Goal: Check status: Check status

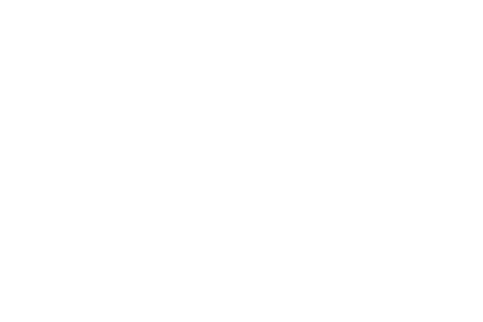
scroll to position [24, 0]
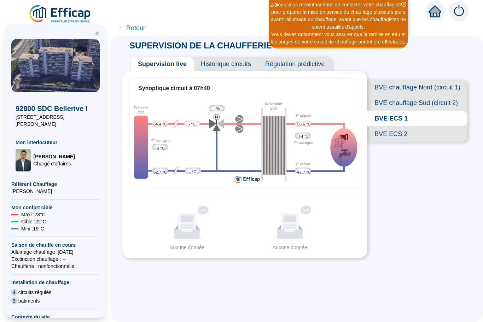
click at [379, 136] on span "BVE ECS 2" at bounding box center [418, 134] width 100 height 16
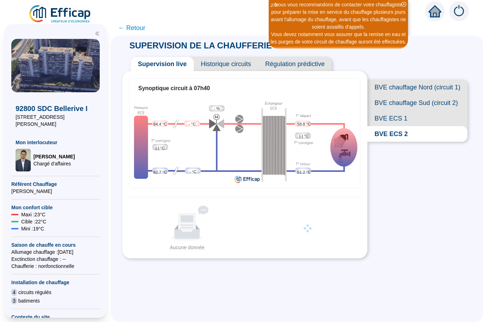
click at [382, 116] on span "BVE ECS 1" at bounding box center [418, 119] width 100 height 16
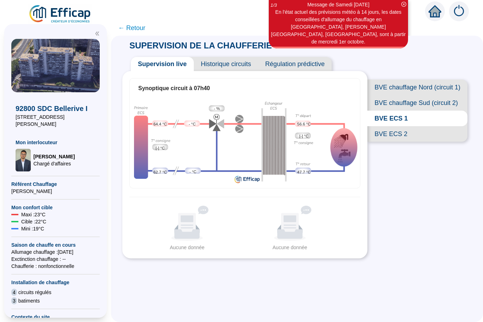
click at [393, 137] on span "BVE ECS 2" at bounding box center [418, 134] width 100 height 16
